Goal: Task Accomplishment & Management: Manage account settings

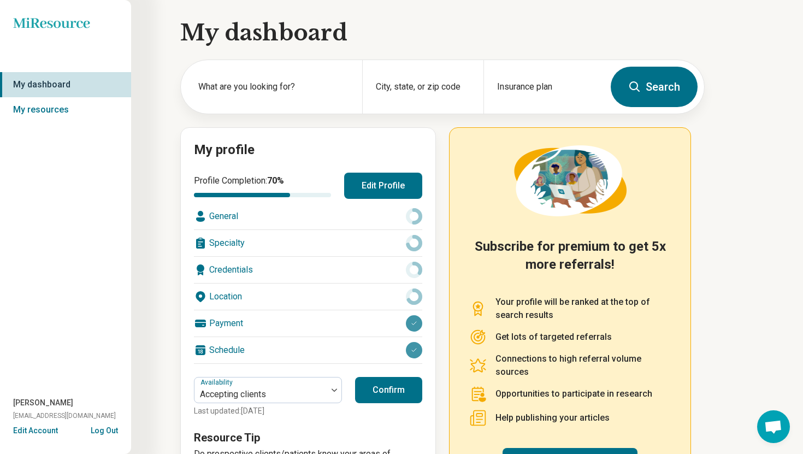
click at [371, 198] on button "Edit Profile" at bounding box center [383, 186] width 78 height 26
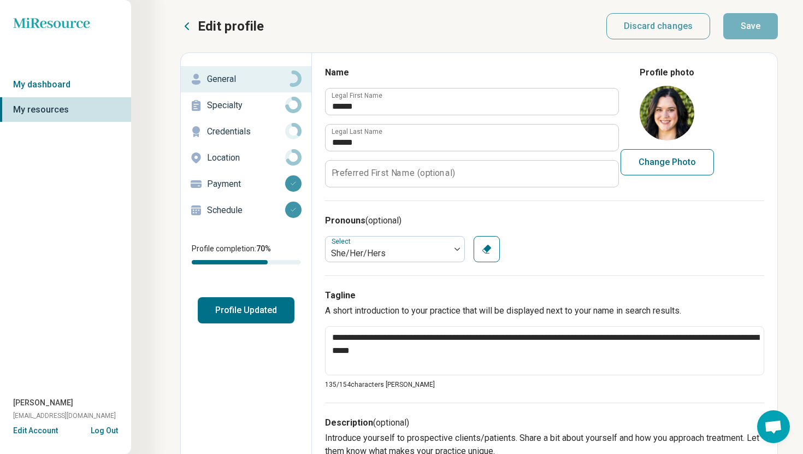
click at [241, 210] on p "Schedule" at bounding box center [246, 210] width 78 height 13
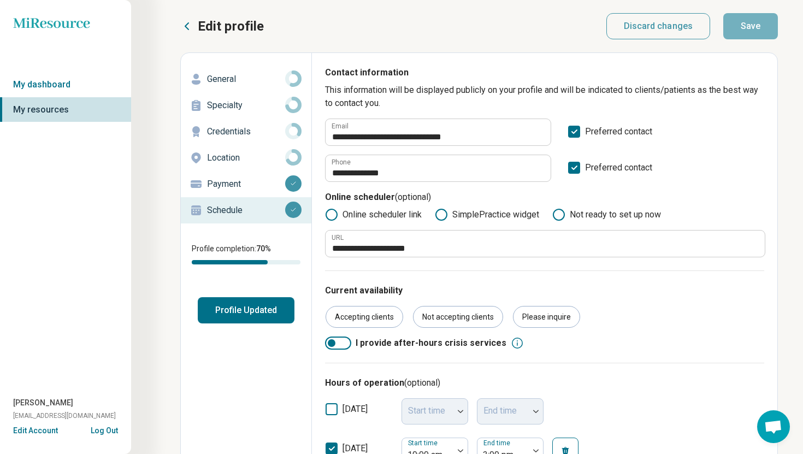
click at [41, 432] on button "Edit Account" at bounding box center [35, 430] width 45 height 11
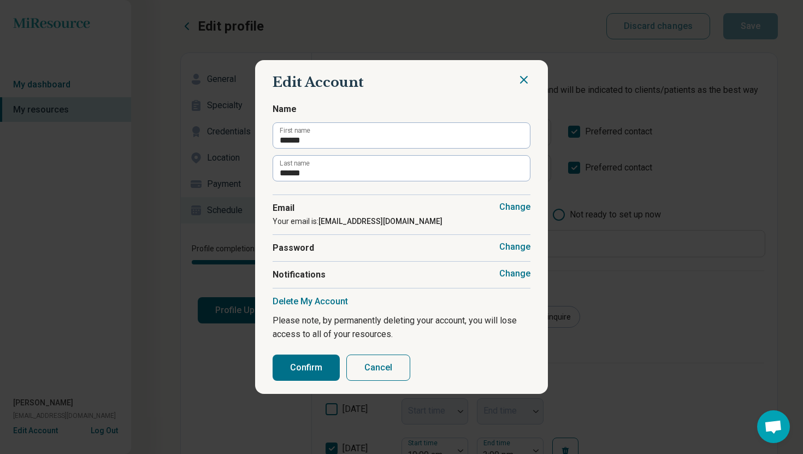
click at [517, 206] on button "Change" at bounding box center [514, 207] width 31 height 11
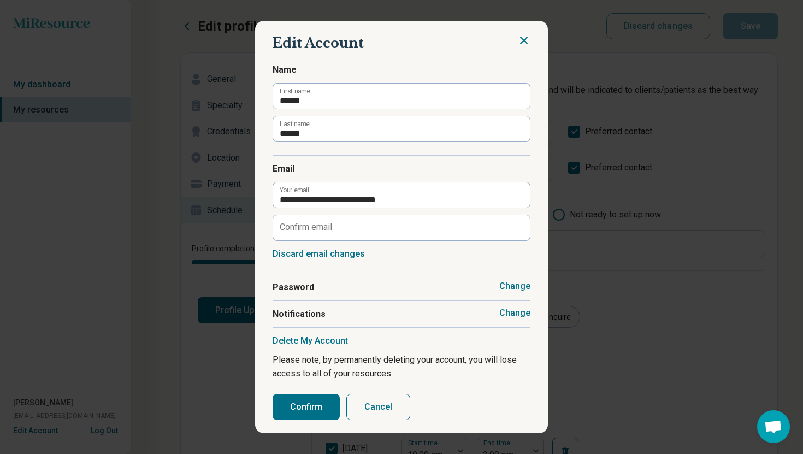
click at [524, 39] on icon "Close" at bounding box center [523, 40] width 13 height 13
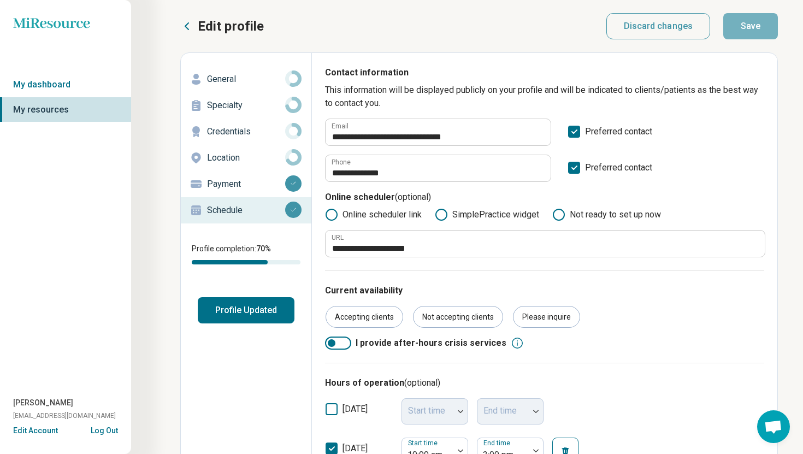
click at [40, 434] on button "Edit Account" at bounding box center [35, 430] width 45 height 11
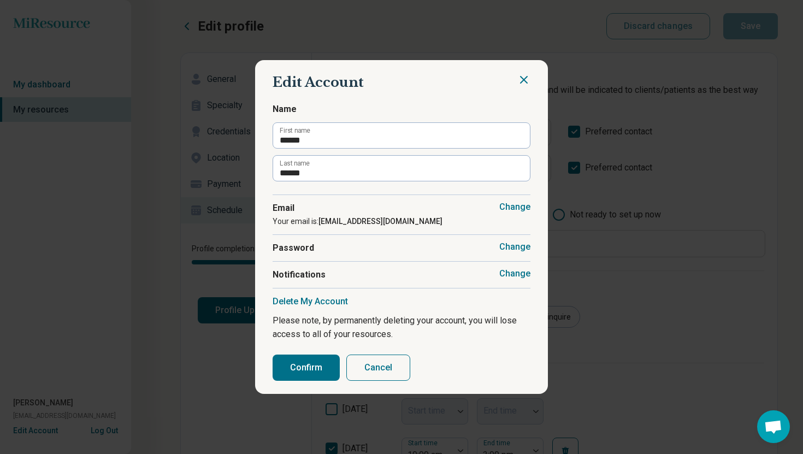
click at [506, 276] on button "Change" at bounding box center [514, 273] width 31 height 11
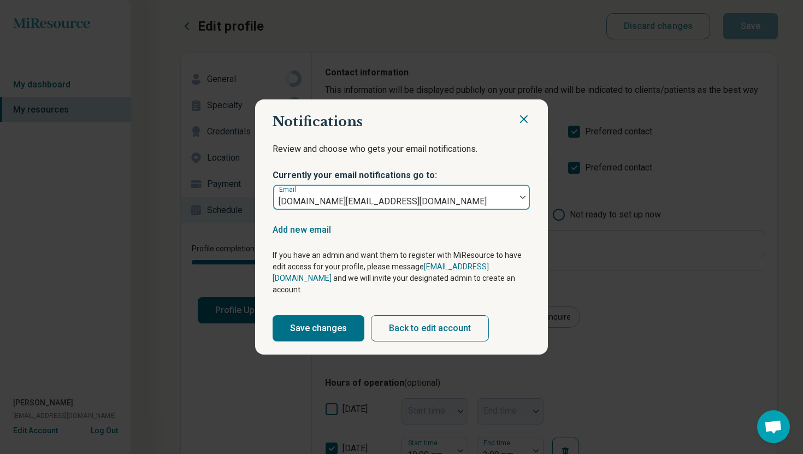
click at [510, 202] on div at bounding box center [395, 201] width 234 height 15
click at [514, 202] on div "intake.az@mindfultherapygroup.com" at bounding box center [394, 197] width 243 height 24
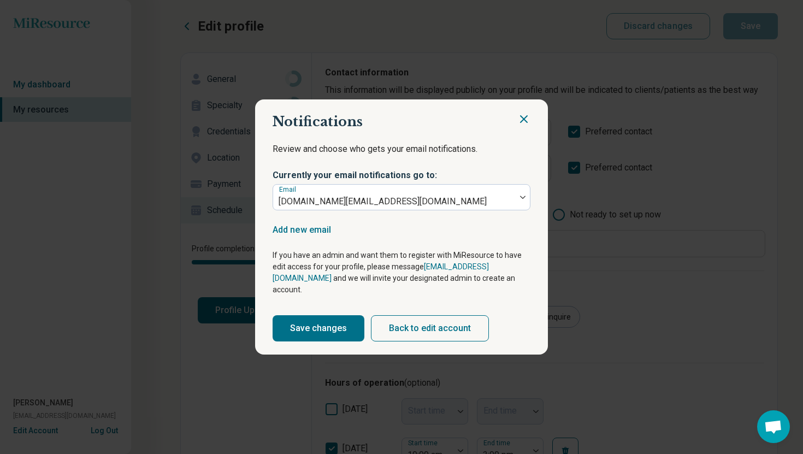
click at [526, 122] on icon "Close" at bounding box center [524, 119] width 7 height 7
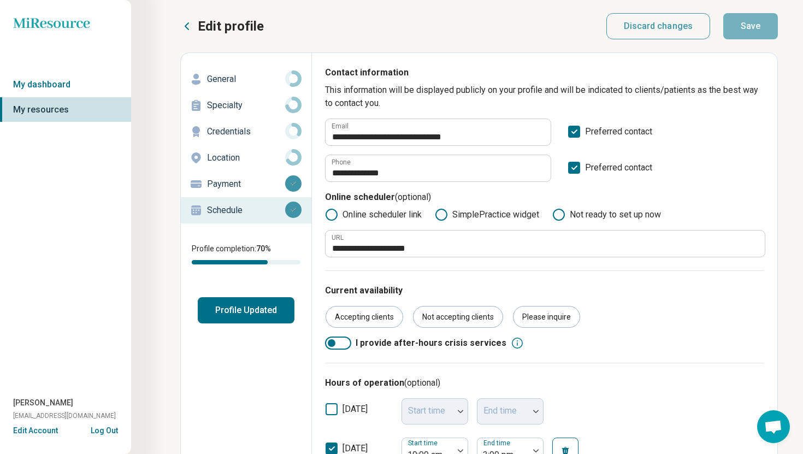
click at [103, 431] on button "Log Out" at bounding box center [104, 429] width 27 height 9
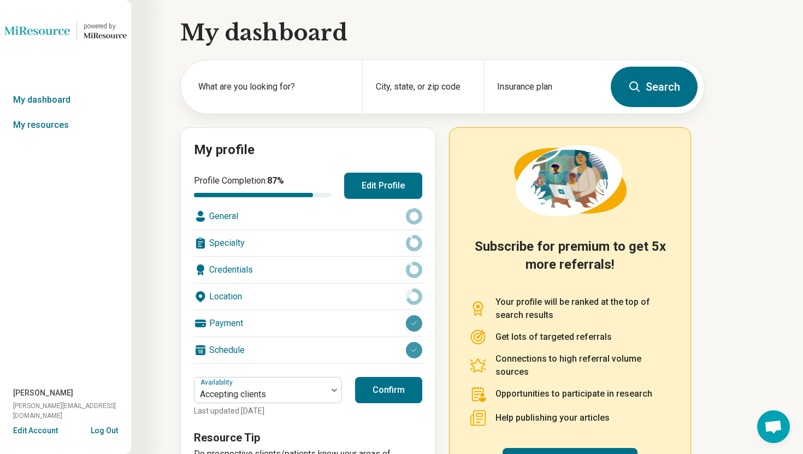
click at [357, 185] on button "Edit Profile" at bounding box center [383, 186] width 78 height 26
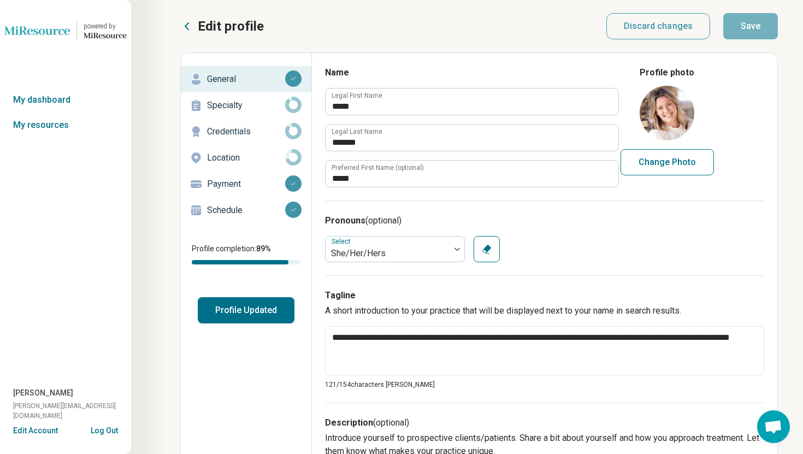
click at [256, 154] on p "Location" at bounding box center [246, 157] width 78 height 13
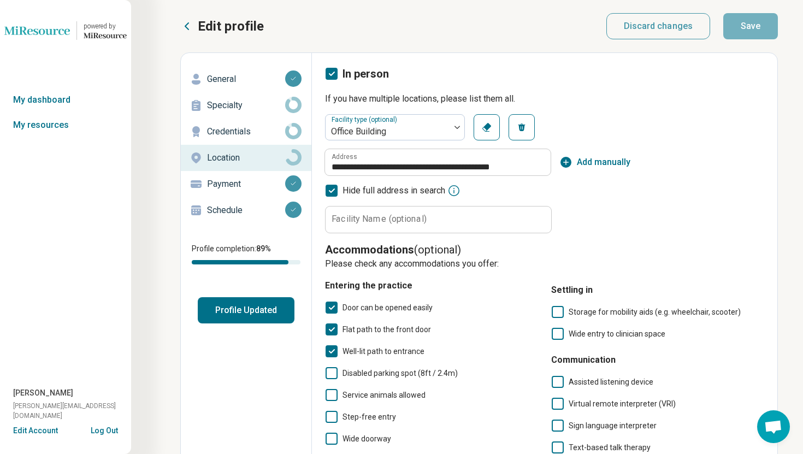
click at [260, 133] on p "Credentials" at bounding box center [246, 131] width 78 height 13
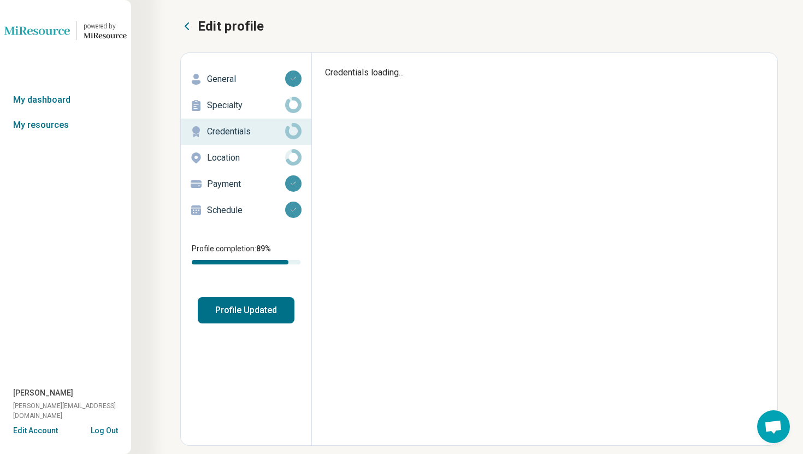
type textarea "*"
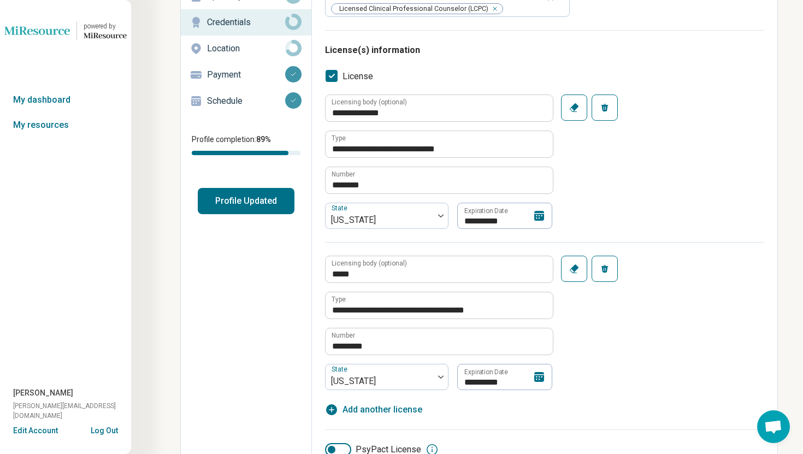
scroll to position [82, 0]
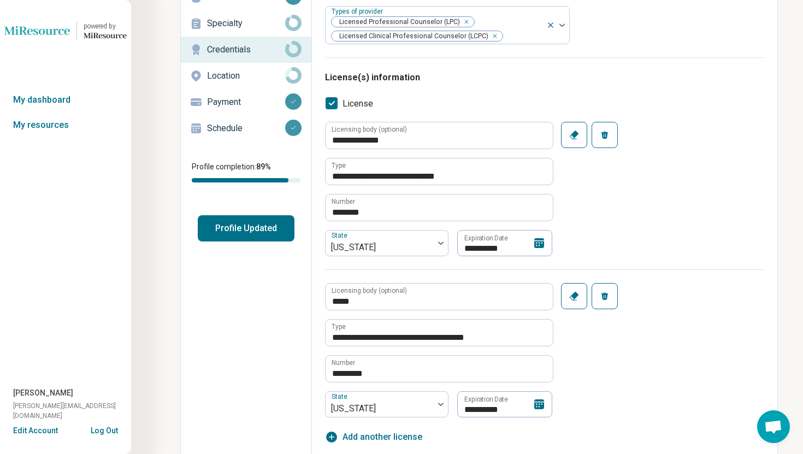
click at [103, 431] on button "Log Out" at bounding box center [104, 429] width 27 height 9
